Goal: Task Accomplishment & Management: Use online tool/utility

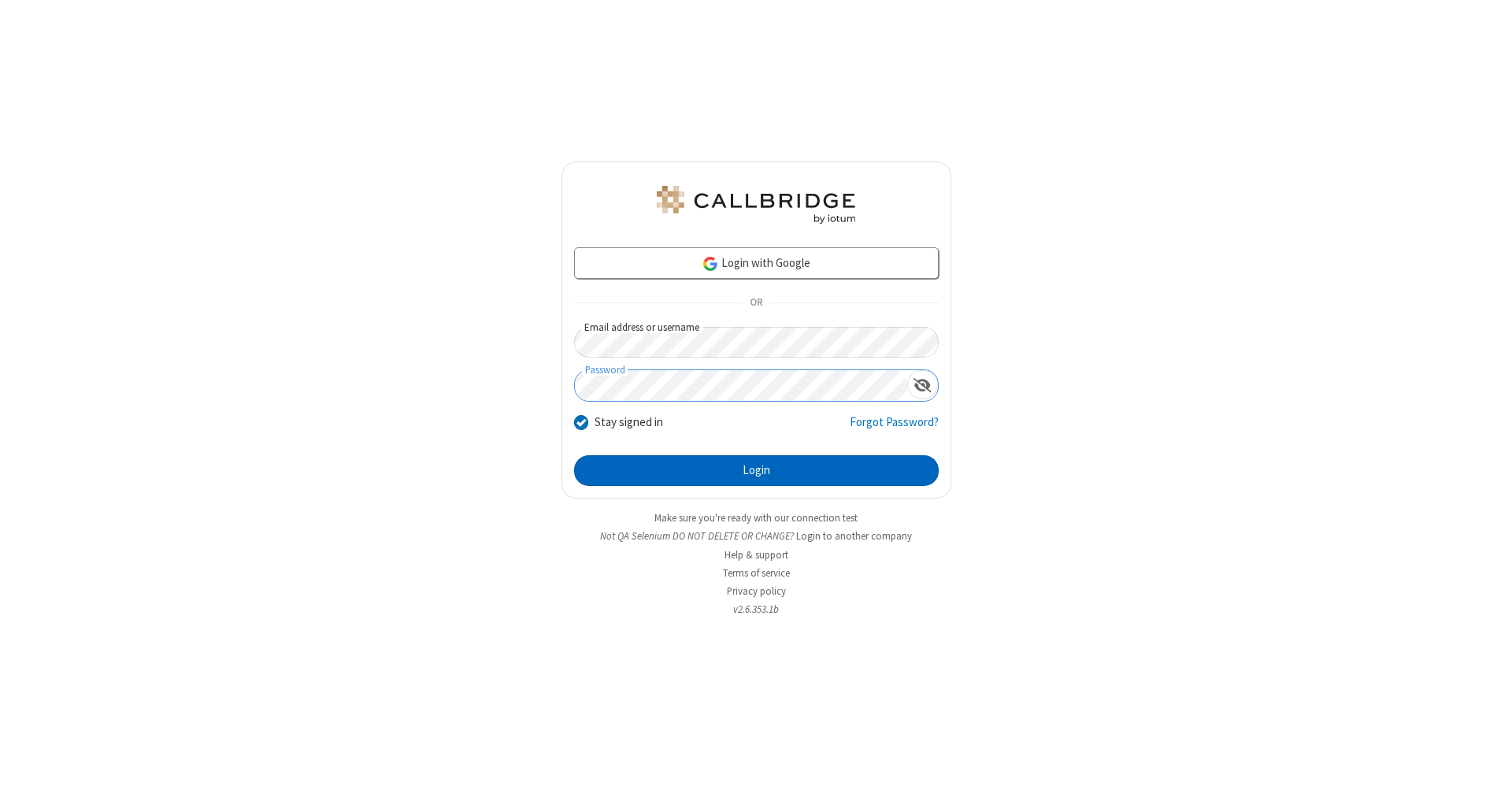
click at [756, 471] on button "Login" at bounding box center [756, 470] width 364 height 31
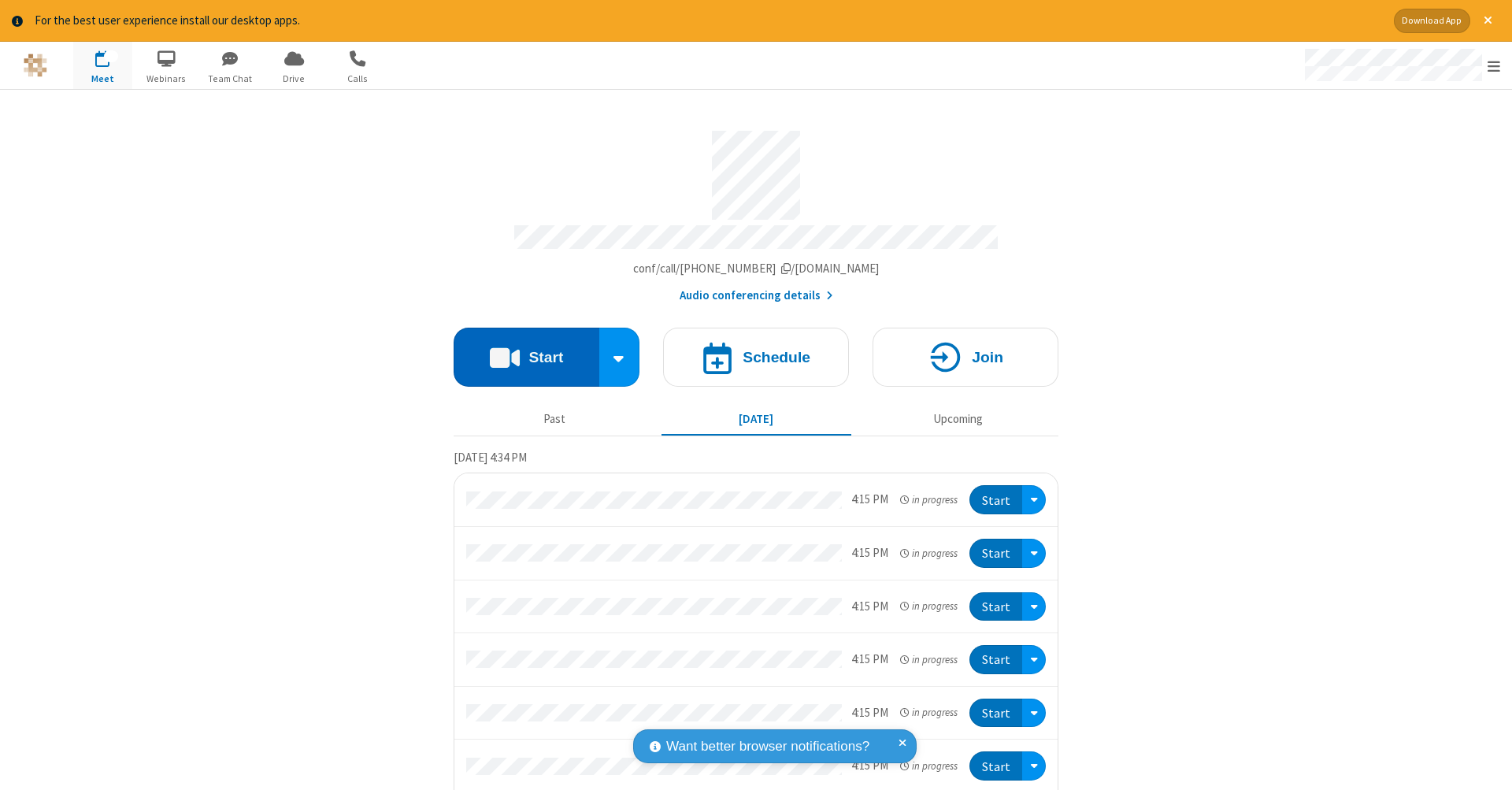
click at [519, 349] on button "Start" at bounding box center [526, 357] width 146 height 59
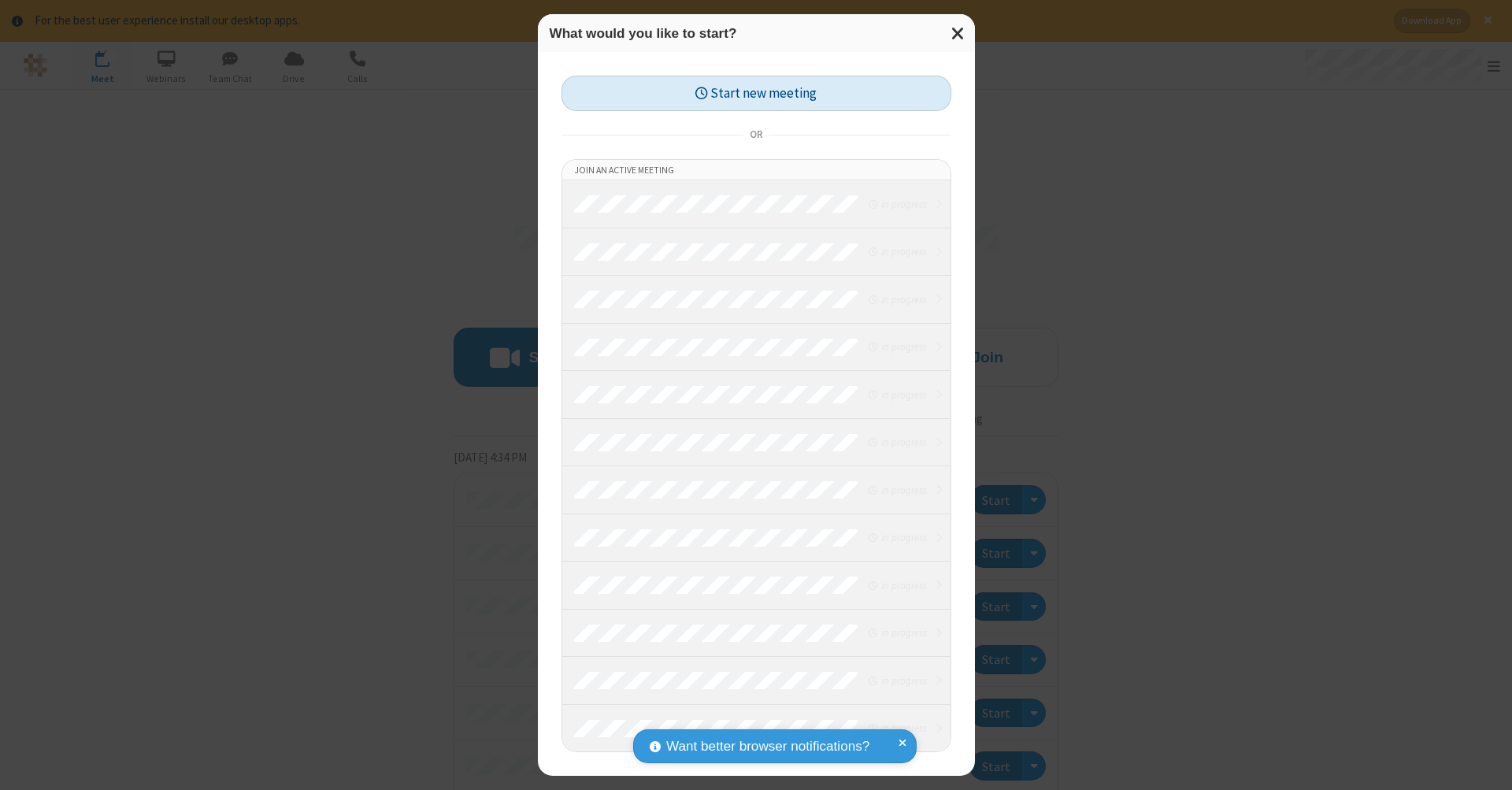
click at [756, 93] on button "Start new meeting" at bounding box center [756, 93] width 389 height 36
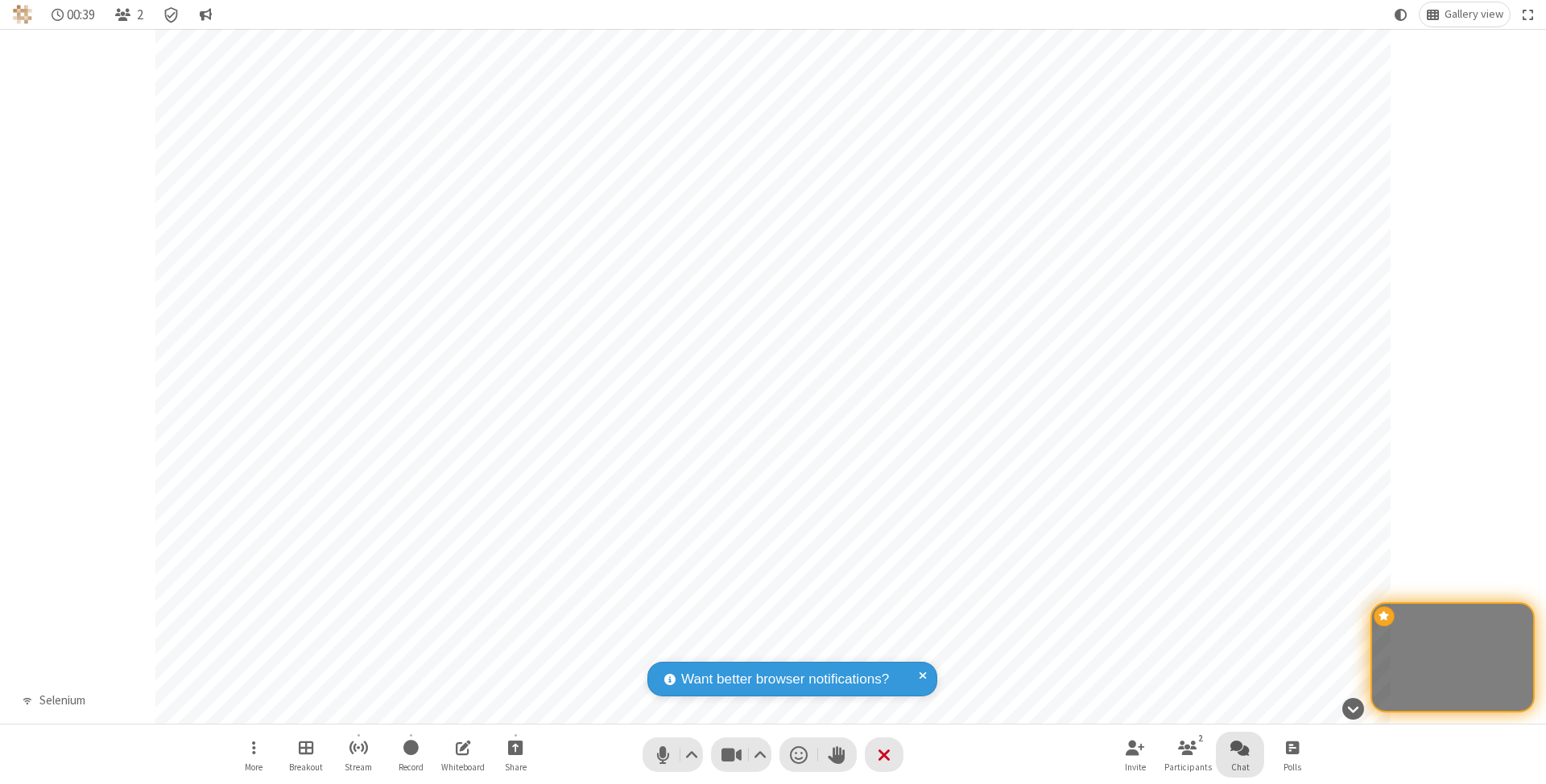
click at [1238, 747] on span "Open chat" at bounding box center [1239, 747] width 19 height 20
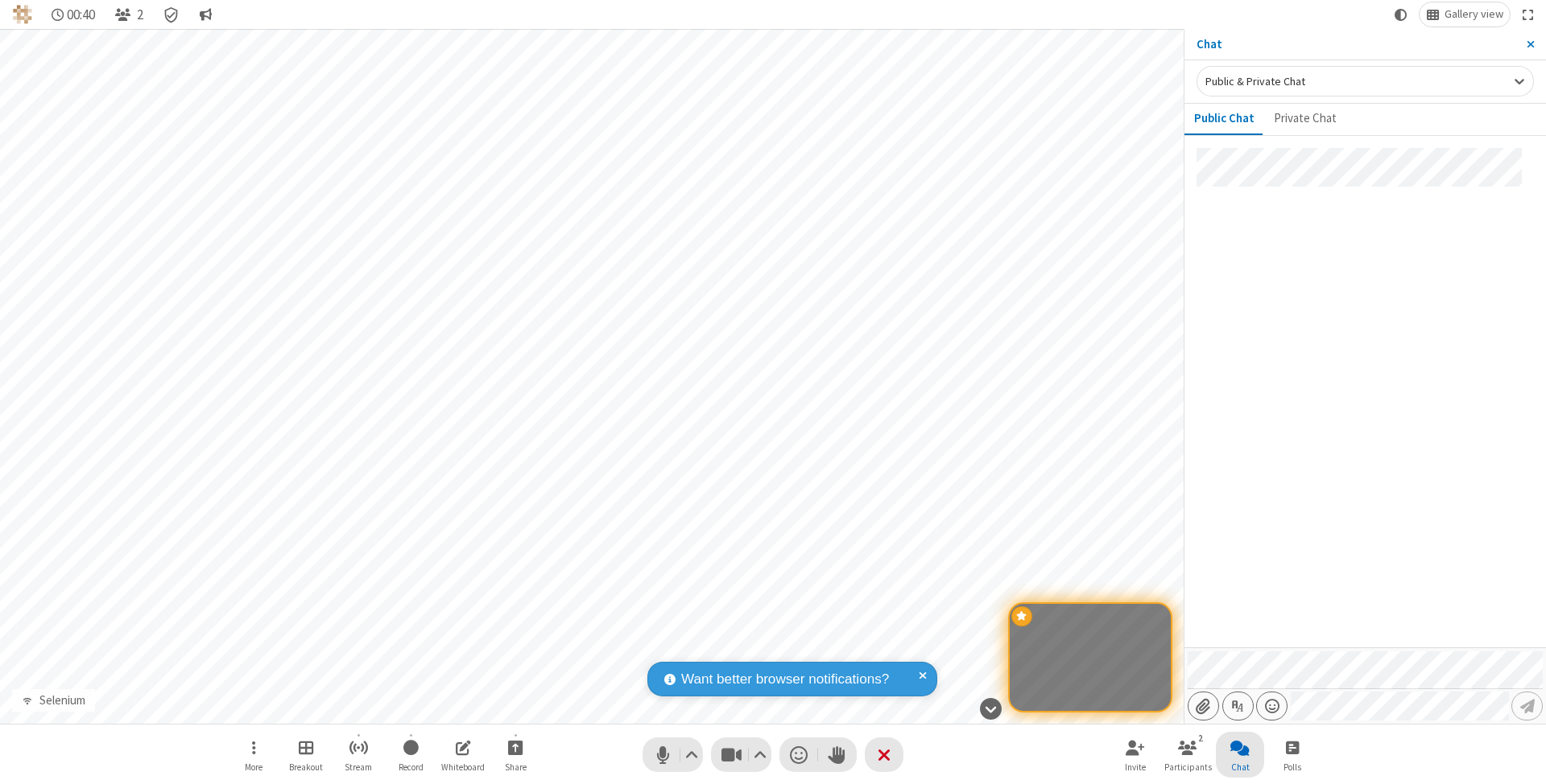
type input "C:\fakepath\doc_test.docx"
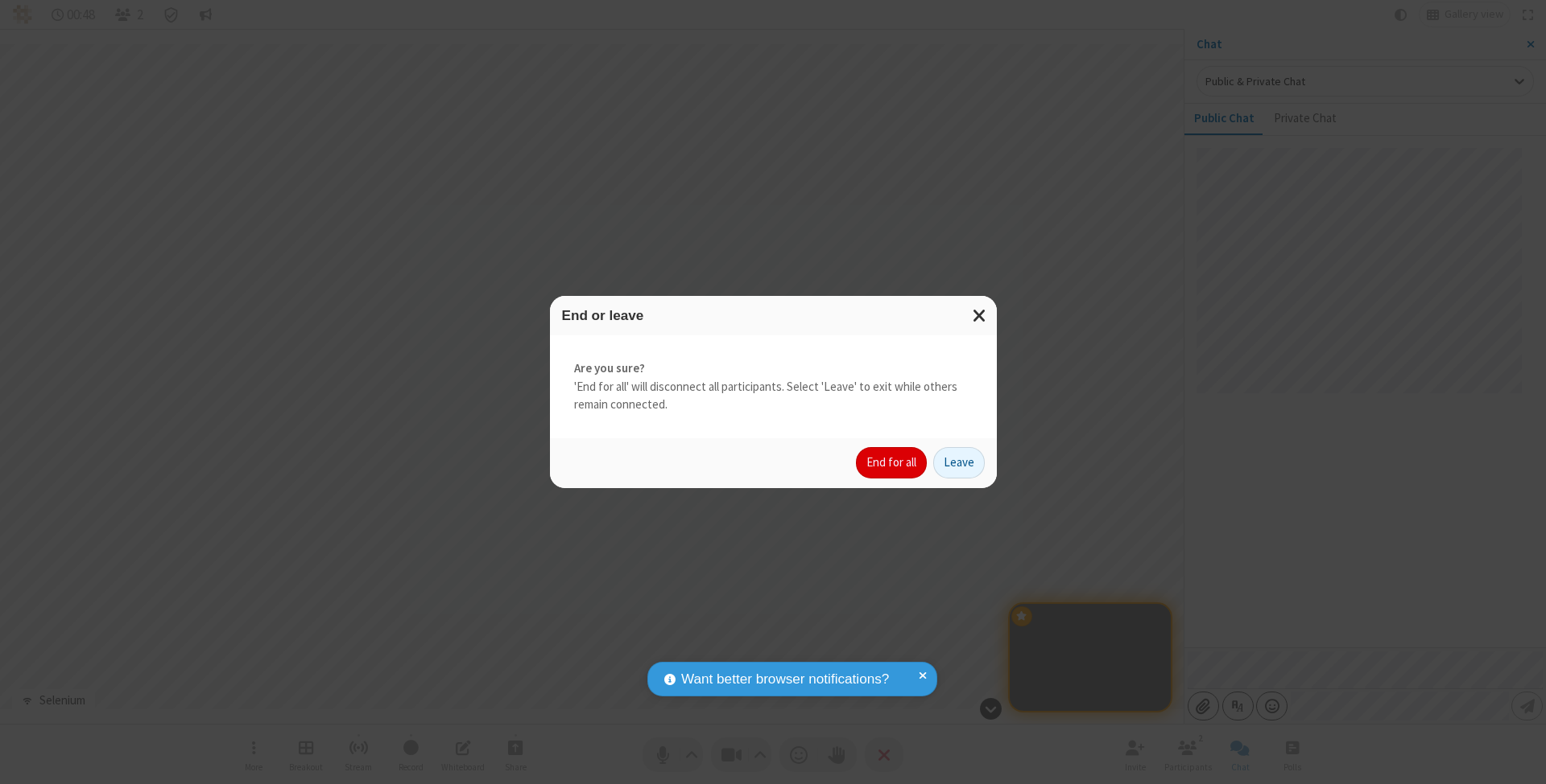
click at [892, 462] on button "End for all" at bounding box center [891, 463] width 70 height 32
